Goal: Information Seeking & Learning: Learn about a topic

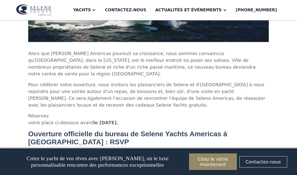
scroll to position [1933, 0]
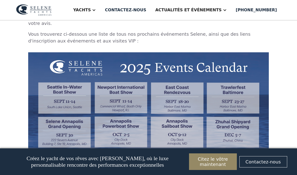
scroll to position [421, 0]
click at [111, 66] on img at bounding box center [148, 104] width 241 height 102
click at [111, 69] on img at bounding box center [148, 104] width 241 height 102
click at [116, 72] on img at bounding box center [148, 104] width 241 height 102
click at [62, 60] on img at bounding box center [148, 104] width 241 height 102
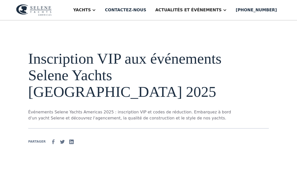
scroll to position [0, 0]
click at [91, 9] on font "Yachts" at bounding box center [82, 10] width 18 height 5
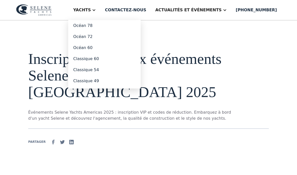
click at [101, 73] on link "Classique 54" at bounding box center [104, 69] width 73 height 11
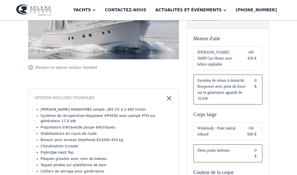
scroll to position [126, 0]
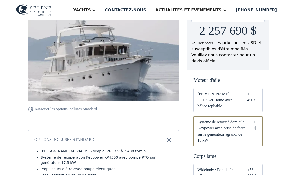
scroll to position [88, 0]
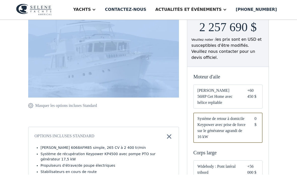
click at [79, 66] on img at bounding box center [103, 44] width 151 height 109
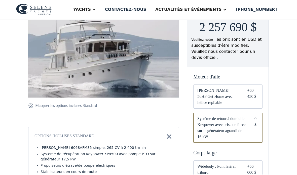
click at [86, 65] on img at bounding box center [103, 44] width 151 height 109
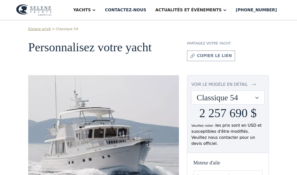
scroll to position [2, 0]
click at [91, 10] on font "Yachts" at bounding box center [82, 10] width 18 height 5
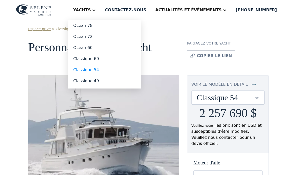
click at [99, 81] on font "Classique 49" at bounding box center [86, 81] width 26 height 5
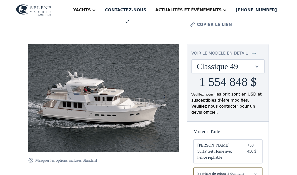
scroll to position [38, 0]
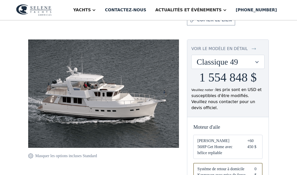
click at [70, 86] on img at bounding box center [103, 94] width 151 height 109
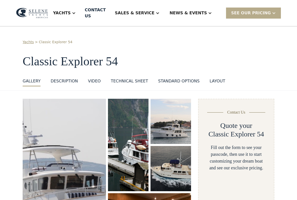
select select "**********"
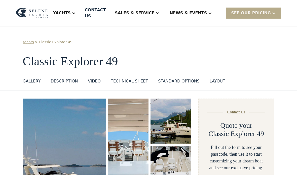
select select "**********"
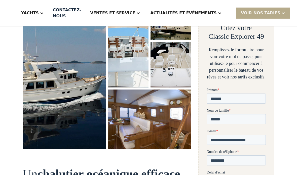
scroll to position [104, 0]
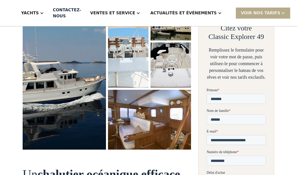
click at [78, 77] on img "ouvrir la lightbox" at bounding box center [64, 72] width 83 height 155
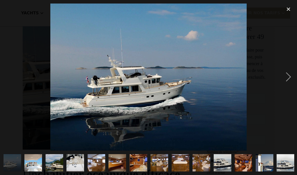
click at [71, 82] on img at bounding box center [148, 77] width 196 height 147
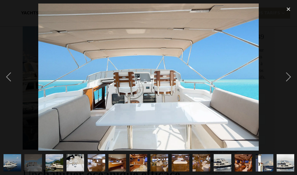
click at [105, 92] on img at bounding box center [148, 77] width 221 height 147
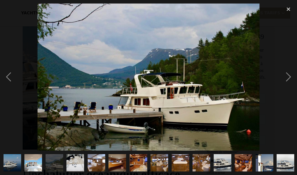
click at [290, 75] on div "next image" at bounding box center [288, 77] width 17 height 147
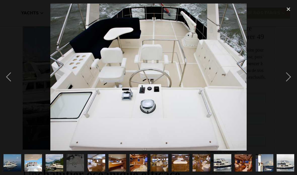
click at [290, 78] on div "next image" at bounding box center [288, 77] width 17 height 147
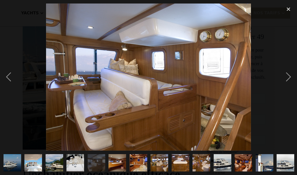
click at [291, 77] on div "next image" at bounding box center [288, 77] width 17 height 147
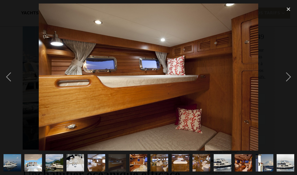
click at [288, 73] on div "next image" at bounding box center [288, 77] width 17 height 147
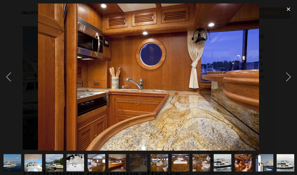
click at [286, 77] on div "next image" at bounding box center [288, 77] width 17 height 147
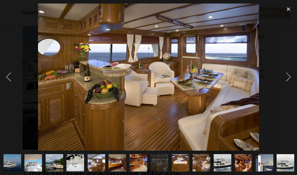
click at [291, 74] on div "next image" at bounding box center [288, 77] width 17 height 147
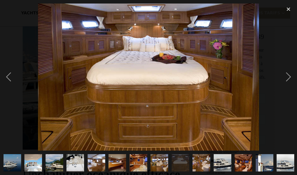
click at [288, 78] on div "next image" at bounding box center [288, 77] width 17 height 147
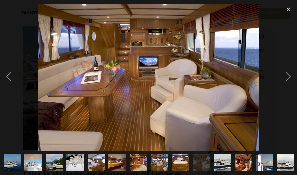
click at [289, 71] on div "next image" at bounding box center [288, 77] width 17 height 147
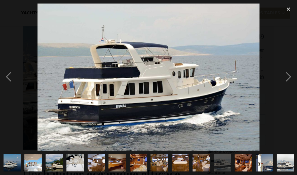
click at [291, 76] on div "next image" at bounding box center [288, 77] width 17 height 147
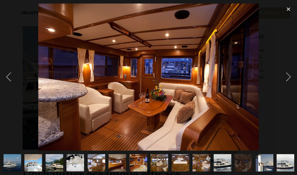
click at [288, 76] on div "next image" at bounding box center [288, 77] width 17 height 147
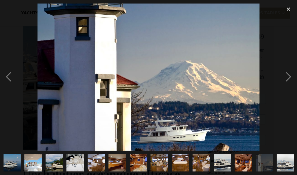
click at [287, 74] on div "next image" at bounding box center [288, 77] width 17 height 147
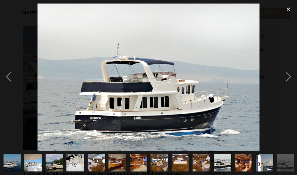
click at [289, 70] on div "next image" at bounding box center [288, 77] width 17 height 147
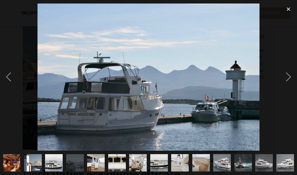
scroll to position [0, 232]
click at [292, 78] on div "next image" at bounding box center [288, 77] width 17 height 147
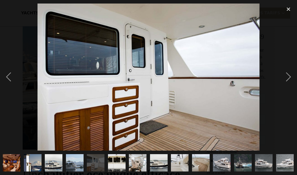
click at [292, 75] on div "next image" at bounding box center [288, 77] width 17 height 147
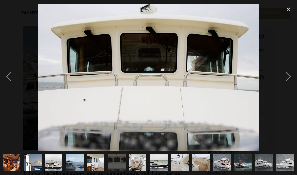
click at [291, 77] on div "next image" at bounding box center [288, 77] width 17 height 147
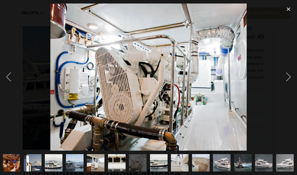
click at [289, 76] on div "next image" at bounding box center [288, 77] width 17 height 147
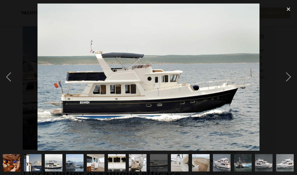
click at [289, 75] on div "next image" at bounding box center [288, 77] width 17 height 147
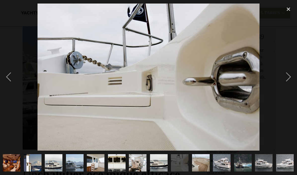
click at [294, 78] on div "next image" at bounding box center [288, 77] width 17 height 147
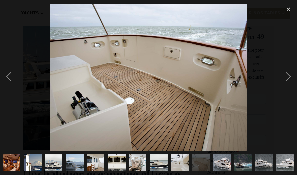
click at [291, 77] on div "next image" at bounding box center [288, 77] width 17 height 147
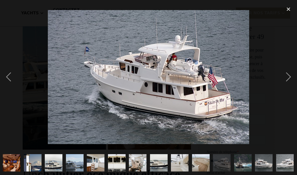
click at [291, 73] on div "next image" at bounding box center [288, 77] width 17 height 147
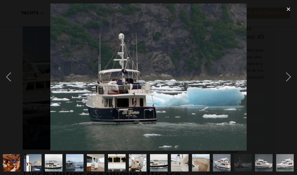
click at [290, 75] on div "next image" at bounding box center [288, 77] width 17 height 147
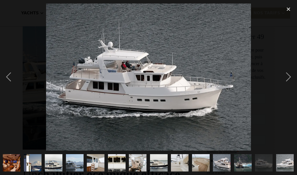
click at [289, 76] on div "next image" at bounding box center [288, 77] width 17 height 147
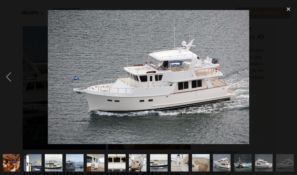
click at [295, 78] on div "next image" at bounding box center [288, 77] width 17 height 147
click at [11, 78] on div "previous image" at bounding box center [8, 77] width 17 height 147
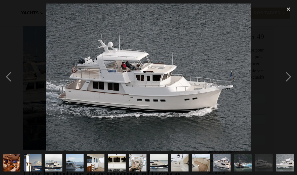
click at [291, 77] on div "next image" at bounding box center [288, 77] width 17 height 147
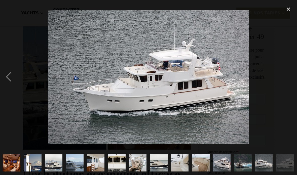
click at [11, 74] on div "previous image" at bounding box center [8, 77] width 17 height 147
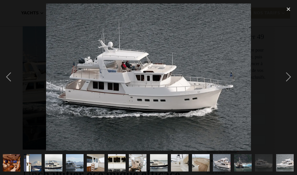
click at [12, 80] on div "previous image" at bounding box center [8, 77] width 17 height 147
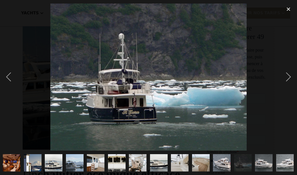
click at [9, 75] on div "previous image" at bounding box center [8, 77] width 17 height 147
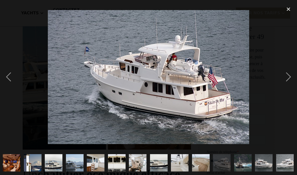
click at [9, 79] on div "previous image" at bounding box center [8, 77] width 17 height 147
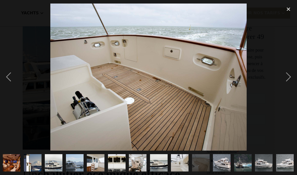
click at [8, 77] on div "previous image" at bounding box center [8, 77] width 17 height 147
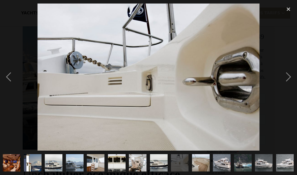
click at [10, 77] on div "previous image" at bounding box center [8, 77] width 17 height 147
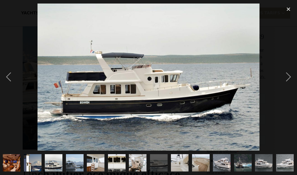
click at [12, 75] on div "previous image" at bounding box center [8, 77] width 17 height 147
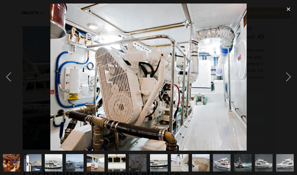
click at [10, 74] on div "previous image" at bounding box center [8, 77] width 17 height 147
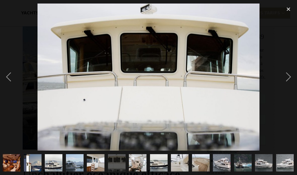
click at [10, 77] on div "previous image" at bounding box center [8, 77] width 17 height 147
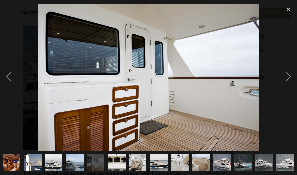
click at [10, 78] on div "previous image" at bounding box center [8, 77] width 17 height 147
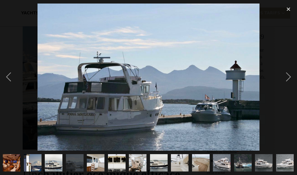
click at [13, 83] on div "previous image" at bounding box center [8, 77] width 17 height 147
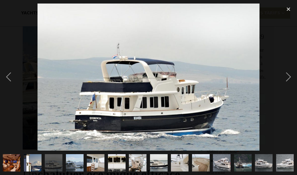
click at [12, 80] on div "previous image" at bounding box center [8, 77] width 17 height 147
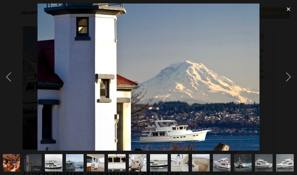
click at [12, 76] on div "previous image" at bounding box center [8, 77] width 17 height 147
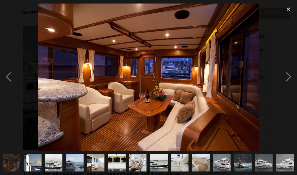
click at [8, 74] on div "previous image" at bounding box center [8, 77] width 17 height 147
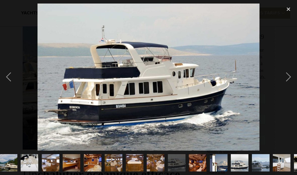
scroll to position [0, 0]
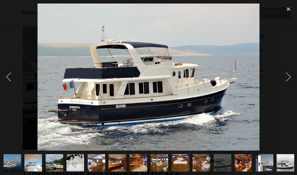
click at [11, 80] on div "previous image" at bounding box center [8, 77] width 17 height 147
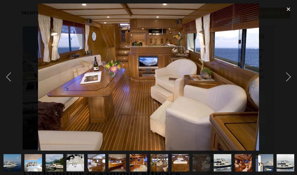
click at [13, 87] on div "previous image" at bounding box center [8, 77] width 17 height 147
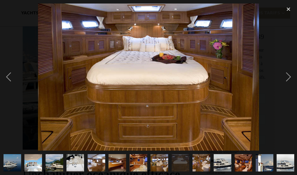
click at [8, 81] on div "previous image" at bounding box center [8, 77] width 17 height 147
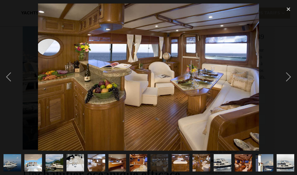
click at [10, 81] on div "previous image" at bounding box center [8, 77] width 17 height 147
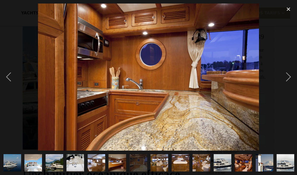
click at [11, 79] on div "previous image" at bounding box center [8, 77] width 17 height 147
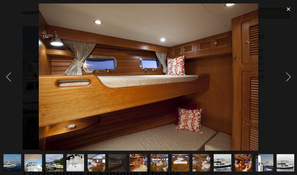
click at [11, 83] on div "previous image" at bounding box center [8, 77] width 17 height 147
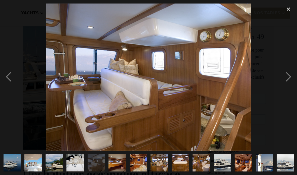
click at [11, 81] on div "previous image" at bounding box center [8, 77] width 17 height 147
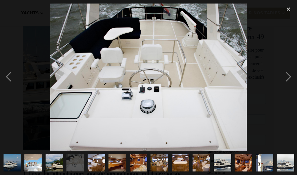
click at [10, 79] on div "previous image" at bounding box center [8, 77] width 17 height 147
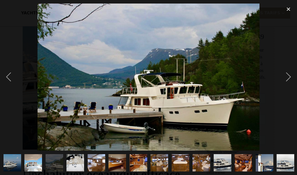
click at [291, 77] on div "next image" at bounding box center [288, 77] width 17 height 147
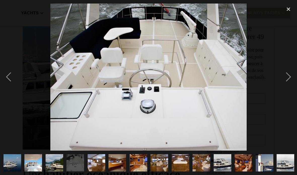
click at [11, 81] on div "previous image" at bounding box center [8, 77] width 17 height 147
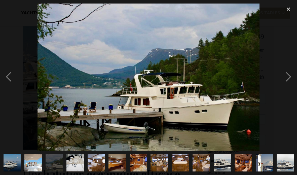
click at [12, 82] on div "previous image" at bounding box center [8, 77] width 17 height 147
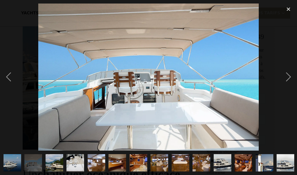
click at [13, 82] on div "previous image" at bounding box center [8, 77] width 17 height 147
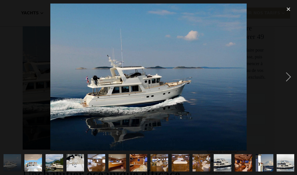
click at [290, 71] on div "next image" at bounding box center [288, 77] width 17 height 147
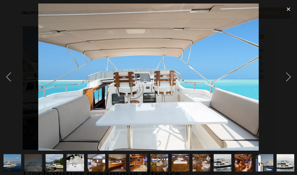
click at [290, 76] on div "next image" at bounding box center [288, 77] width 17 height 147
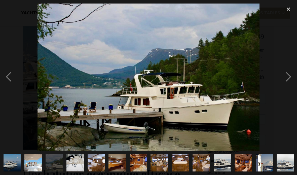
click at [290, 78] on div "next image" at bounding box center [288, 77] width 17 height 147
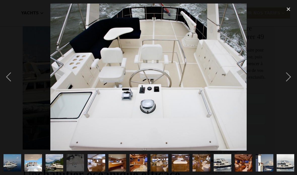
click at [291, 78] on div "next image" at bounding box center [288, 77] width 17 height 147
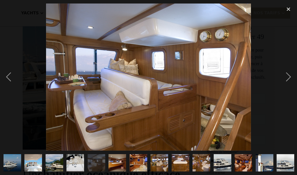
click at [290, 77] on div "next image" at bounding box center [288, 77] width 17 height 147
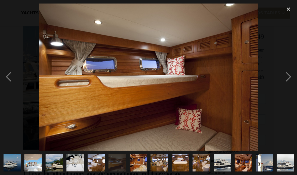
click at [293, 76] on div "next image" at bounding box center [288, 77] width 17 height 147
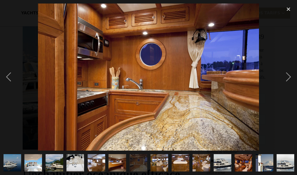
click at [287, 76] on div "next image" at bounding box center [288, 77] width 17 height 147
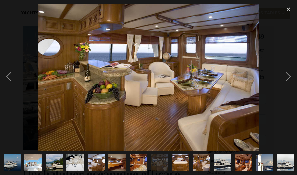
click at [287, 81] on div "next image" at bounding box center [288, 77] width 17 height 147
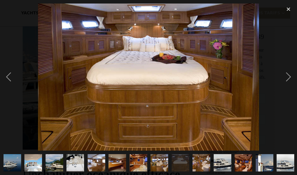
click at [290, 77] on div "next image" at bounding box center [288, 77] width 17 height 147
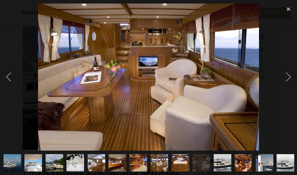
click at [289, 76] on div "next image" at bounding box center [288, 77] width 17 height 147
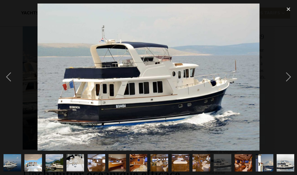
click at [287, 73] on div "next image" at bounding box center [288, 77] width 17 height 147
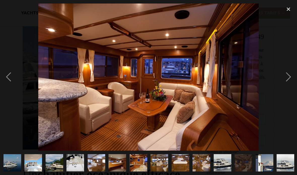
click at [289, 78] on div "next image" at bounding box center [288, 77] width 17 height 147
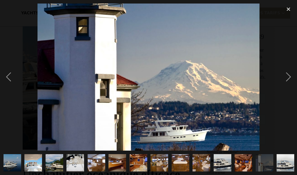
click at [289, 81] on div "next image" at bounding box center [288, 77] width 17 height 147
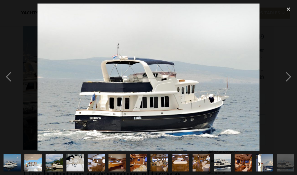
click at [290, 76] on div "next image" at bounding box center [288, 77] width 17 height 147
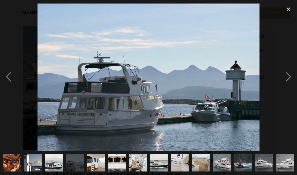
scroll to position [0, 232]
click at [292, 78] on div "next image" at bounding box center [288, 77] width 17 height 147
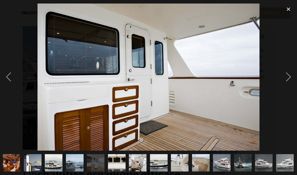
click at [291, 77] on div "next image" at bounding box center [288, 77] width 17 height 147
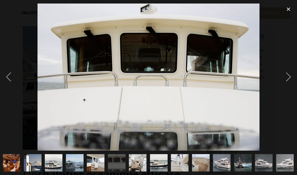
click at [291, 75] on div "next image" at bounding box center [288, 77] width 17 height 147
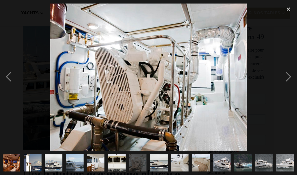
click at [293, 79] on div "next image" at bounding box center [288, 77] width 17 height 147
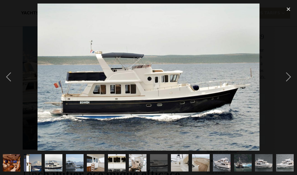
click at [289, 77] on div "next image" at bounding box center [288, 77] width 17 height 147
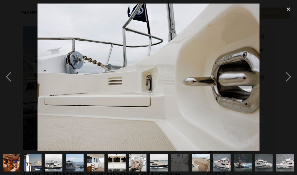
click at [288, 74] on div "next image" at bounding box center [288, 77] width 17 height 147
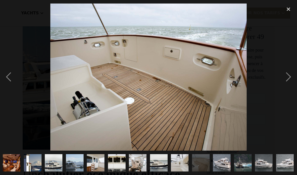
click at [287, 74] on div "next image" at bounding box center [288, 77] width 17 height 147
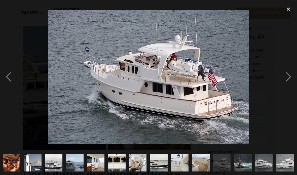
click at [290, 76] on div "next image" at bounding box center [288, 77] width 17 height 147
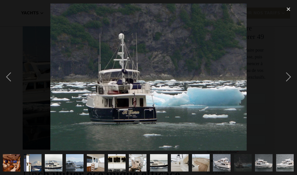
click at [288, 78] on div "next image" at bounding box center [288, 77] width 17 height 147
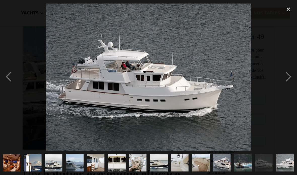
click at [292, 76] on div "next image" at bounding box center [288, 77] width 17 height 147
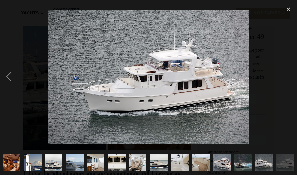
click at [291, 80] on div "next image" at bounding box center [288, 77] width 17 height 147
click at [294, 83] on div "next image" at bounding box center [288, 77] width 17 height 147
click at [287, 7] on div "close lightbox" at bounding box center [288, 9] width 17 height 11
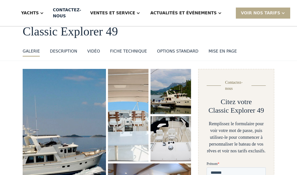
scroll to position [29, 0]
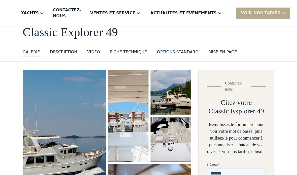
click at [39, 12] on font "Yachts" at bounding box center [30, 13] width 18 height 5
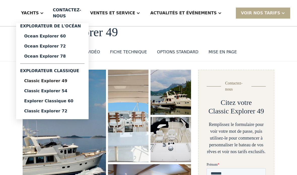
click at [58, 89] on font "Classic Explorer 54" at bounding box center [45, 91] width 43 height 5
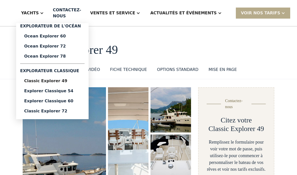
scroll to position [8, 0]
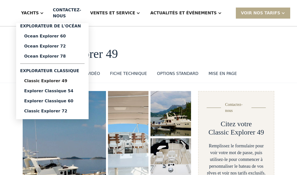
click at [45, 56] on font "Ocean Explorer 78" at bounding box center [45, 56] width 42 height 5
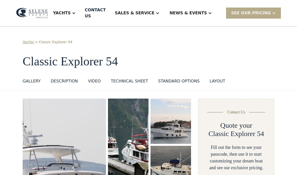
select select "**********"
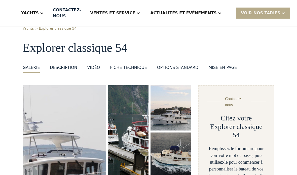
scroll to position [17, 0]
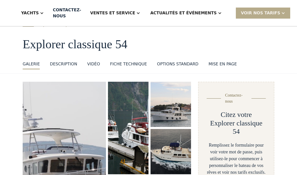
click at [46, 123] on img "ouvrir la lightbox" at bounding box center [64, 160] width 83 height 157
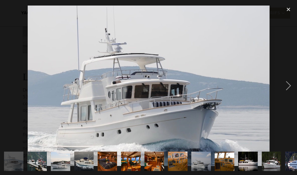
scroll to position [208, 0]
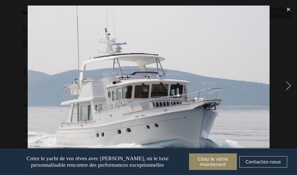
click at [291, 85] on div "next image" at bounding box center [288, 86] width 17 height 164
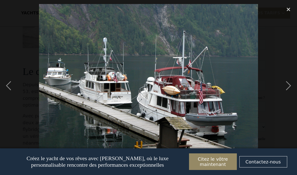
click at [285, 90] on div "next image" at bounding box center [288, 86] width 17 height 164
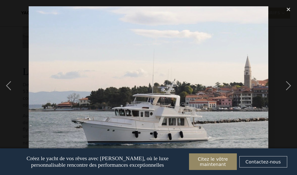
click at [286, 92] on div "next image" at bounding box center [288, 86] width 17 height 164
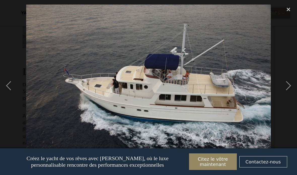
click at [287, 89] on div "next image" at bounding box center [288, 86] width 17 height 164
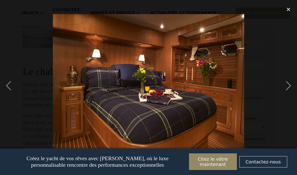
click at [286, 90] on div "next image" at bounding box center [288, 86] width 17 height 164
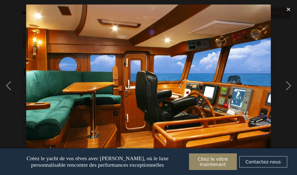
click at [286, 90] on div "next image" at bounding box center [288, 86] width 17 height 164
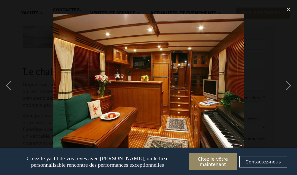
click at [286, 91] on div "next image" at bounding box center [288, 86] width 17 height 164
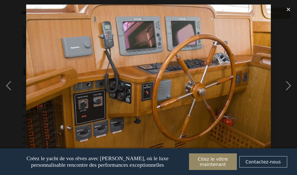
click at [286, 91] on div "next image" at bounding box center [288, 86] width 17 height 164
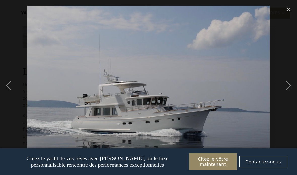
click at [283, 89] on div "next image" at bounding box center [288, 86] width 17 height 164
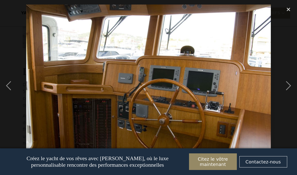
click at [284, 90] on div "next image" at bounding box center [288, 86] width 17 height 164
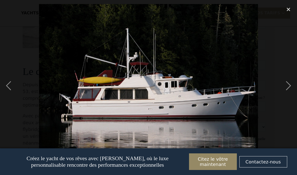
click at [285, 92] on div "next image" at bounding box center [288, 86] width 17 height 164
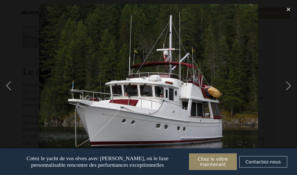
click at [284, 91] on div "next image" at bounding box center [288, 86] width 17 height 164
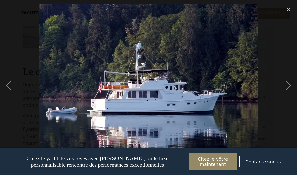
scroll to position [0, 199]
click at [285, 93] on div "next image" at bounding box center [288, 86] width 17 height 164
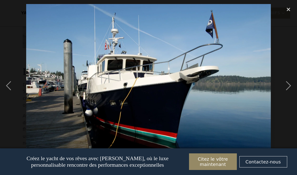
click at [285, 92] on div "next image" at bounding box center [288, 86] width 17 height 164
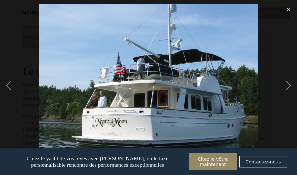
scroll to position [208, 0]
click at [287, 89] on div "next image" at bounding box center [288, 86] width 17 height 164
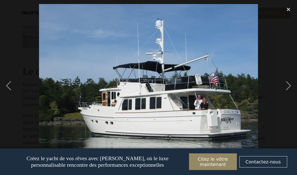
click at [287, 89] on div "next image" at bounding box center [288, 86] width 17 height 164
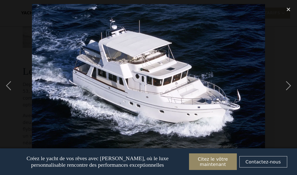
click at [286, 89] on div "next image" at bounding box center [288, 86] width 17 height 164
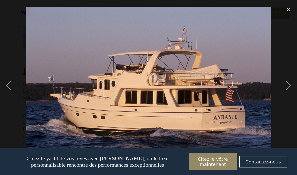
click at [284, 87] on div "next image" at bounding box center [288, 86] width 17 height 164
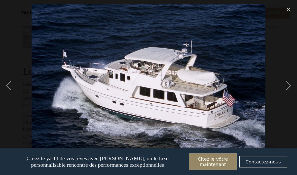
click at [289, 88] on div "next image" at bounding box center [288, 86] width 17 height 164
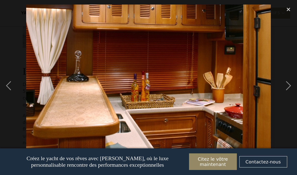
click at [284, 84] on div "next image" at bounding box center [288, 86] width 17 height 164
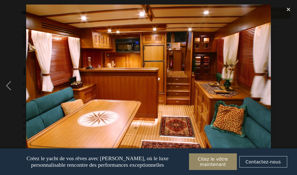
click at [285, 95] on div "next image" at bounding box center [288, 86] width 17 height 164
click at [10, 85] on div "previous image" at bounding box center [8, 86] width 17 height 164
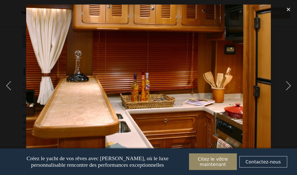
click at [10, 86] on div "previous image" at bounding box center [8, 86] width 17 height 164
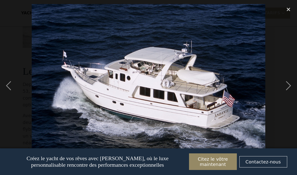
click at [9, 85] on div "previous image" at bounding box center [8, 86] width 17 height 164
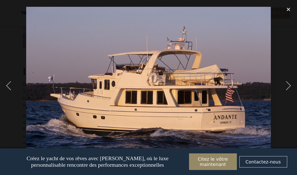
click at [10, 89] on div "previous image" at bounding box center [8, 86] width 17 height 164
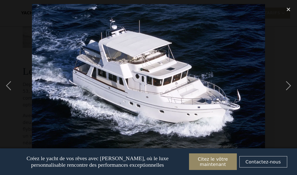
click at [13, 91] on div "previous image" at bounding box center [8, 86] width 17 height 164
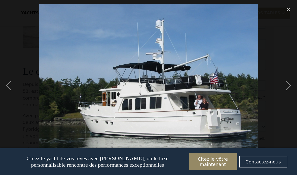
click at [13, 87] on div "previous image" at bounding box center [8, 86] width 17 height 164
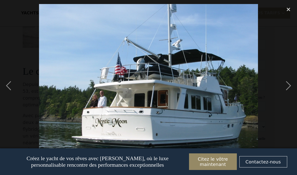
click at [12, 86] on div "previous image" at bounding box center [8, 86] width 17 height 164
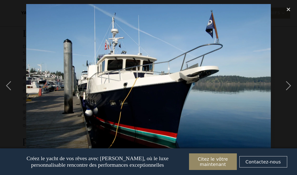
scroll to position [246, 0]
click at [290, 7] on div "close lightbox" at bounding box center [288, 9] width 17 height 11
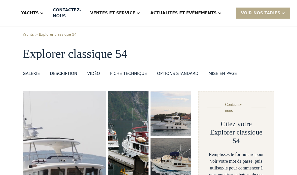
scroll to position [0, 0]
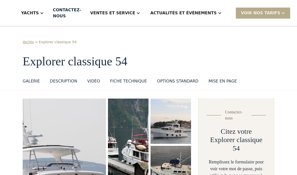
click at [39, 12] on font "Yachts" at bounding box center [30, 13] width 18 height 5
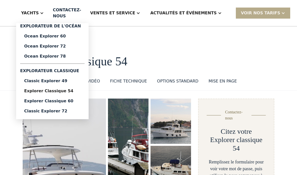
click at [39, 13] on font "Yachts" at bounding box center [30, 13] width 18 height 5
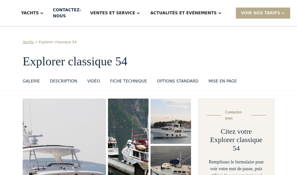
click at [39, 14] on font "Yachts" at bounding box center [30, 13] width 18 height 5
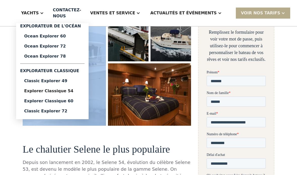
scroll to position [130, 0]
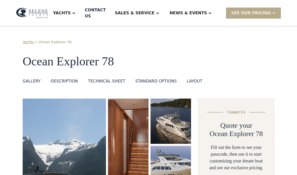
select select "**********"
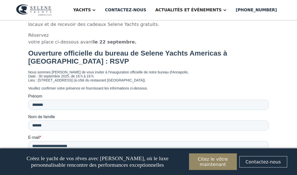
scroll to position [2013, 0]
